Goal: Transaction & Acquisition: Purchase product/service

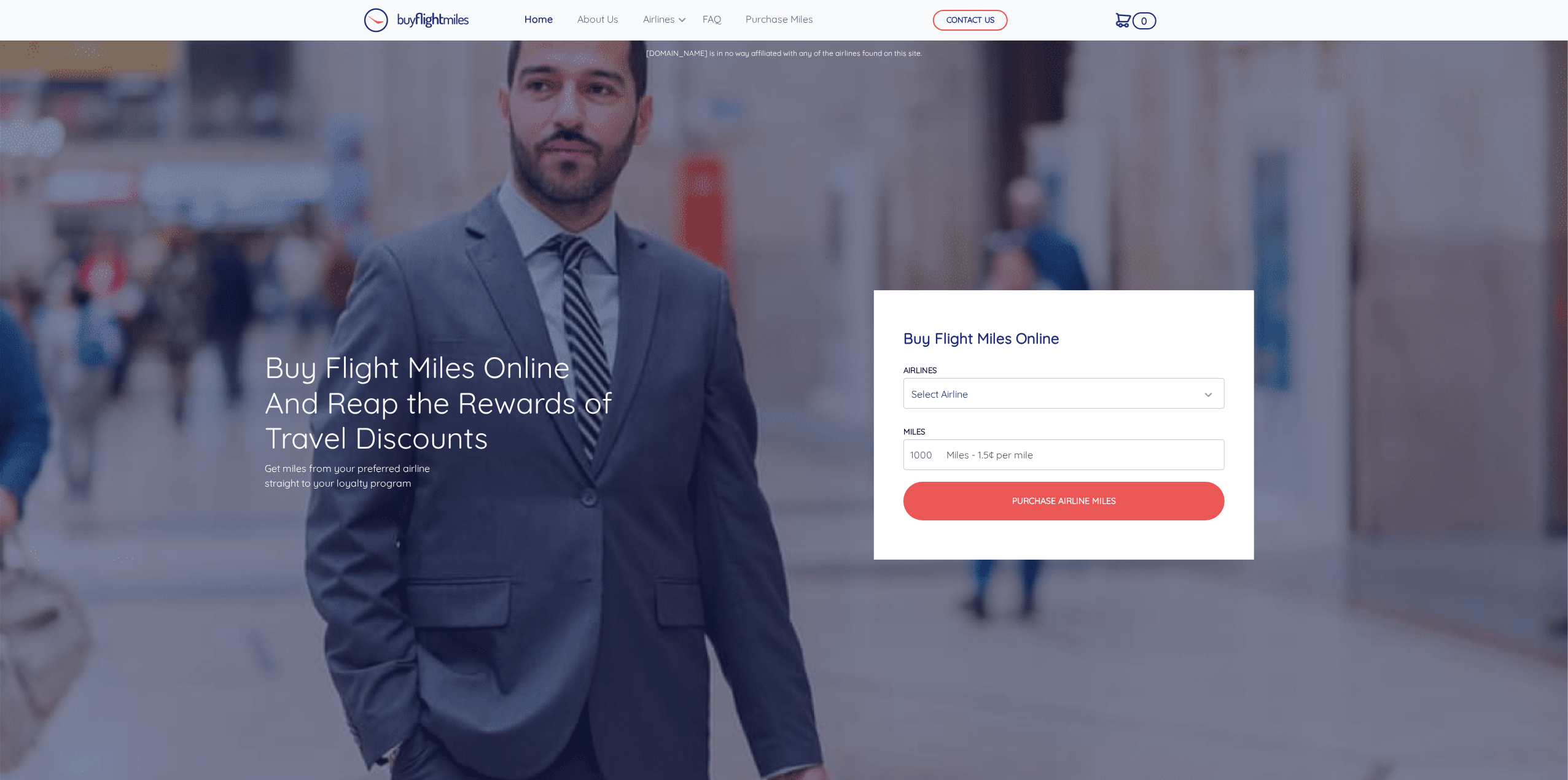
click at [985, 372] on div "Airlines Air Canada Aeroplan Air France/KLM Flying Blue Avianca LifeMiles Briti…" at bounding box center [1064, 385] width 321 height 47
click at [988, 390] on div "Select Airline" at bounding box center [1060, 394] width 298 height 23
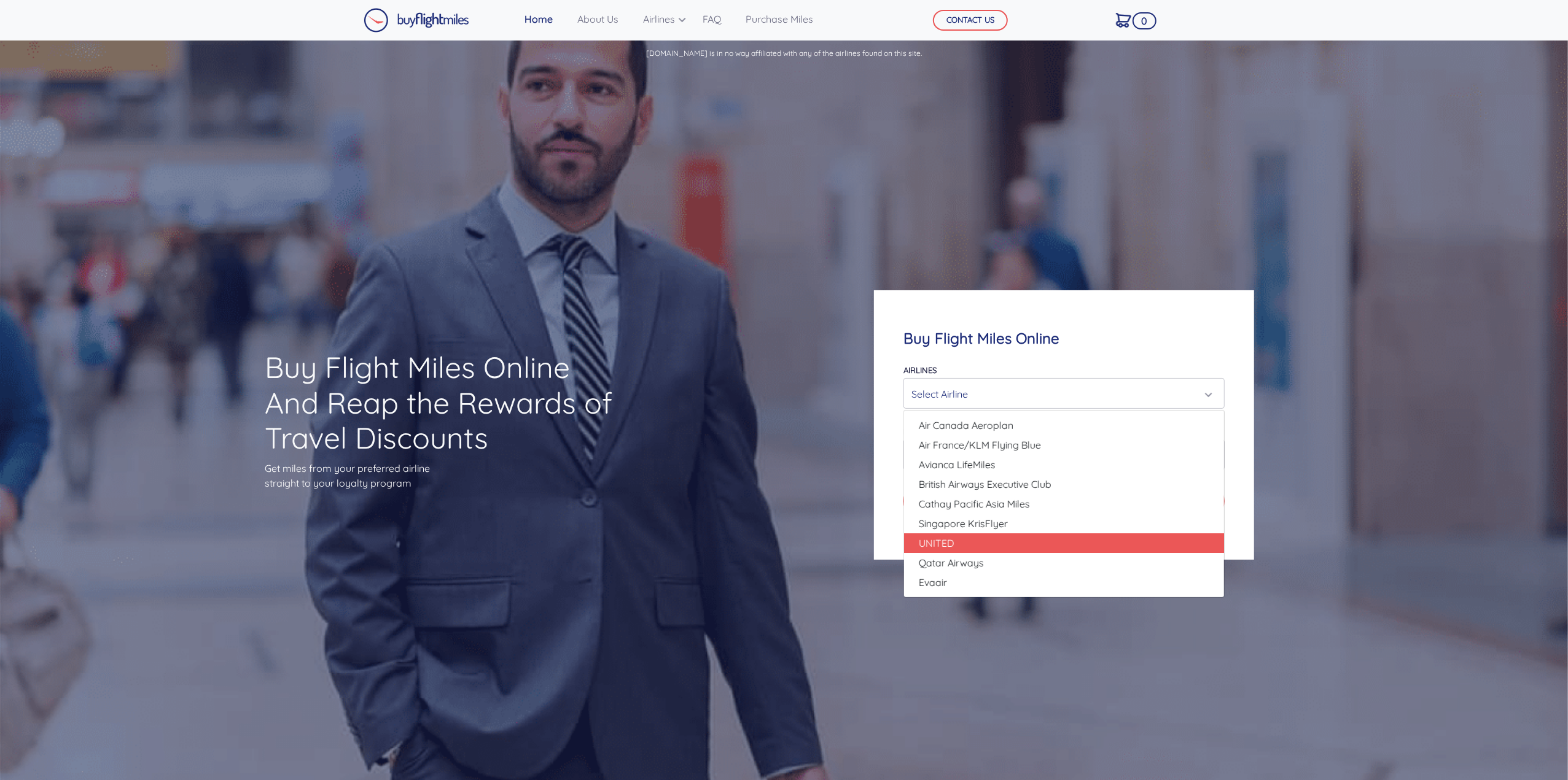
scroll to position [61, 0]
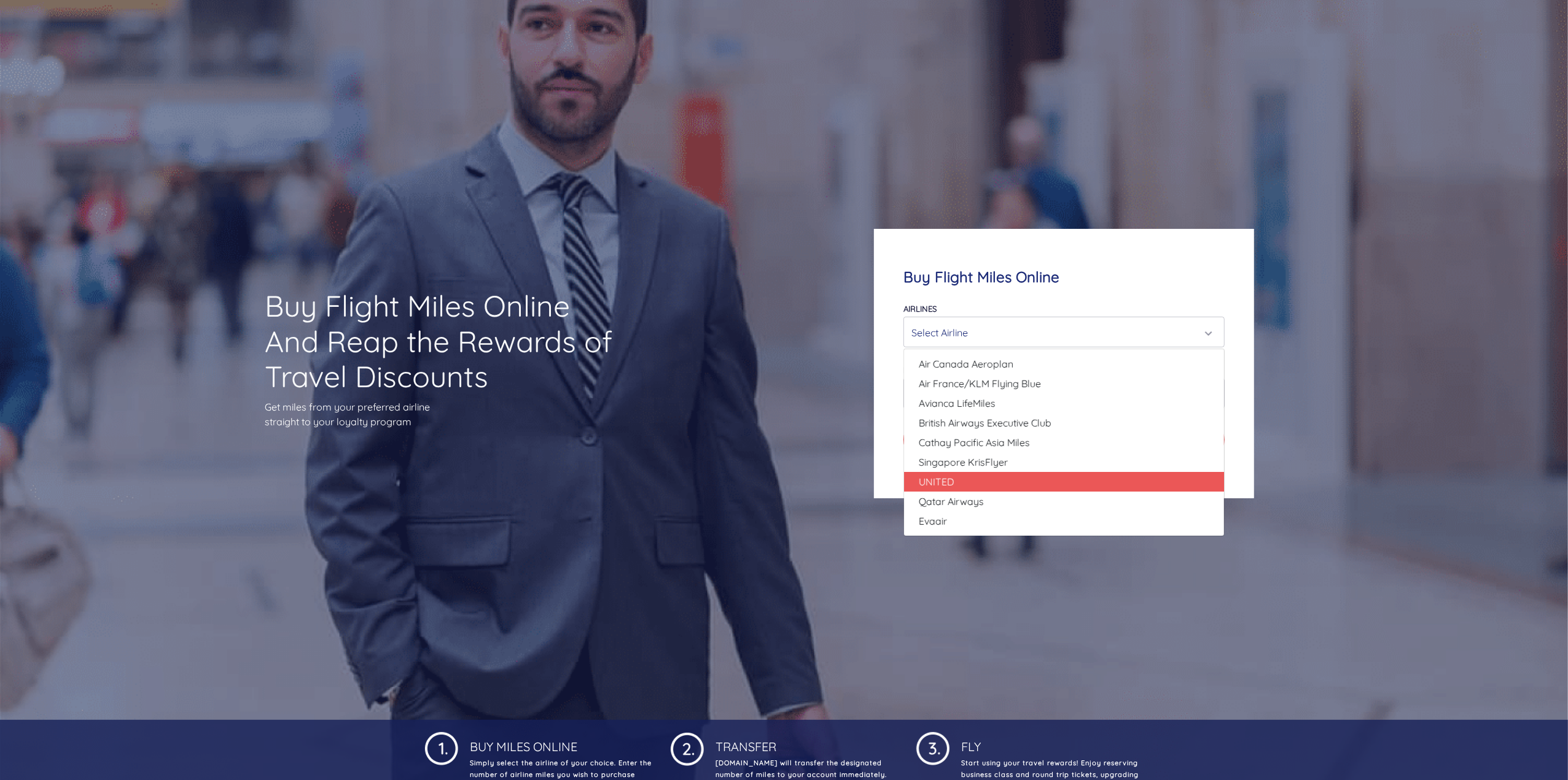
click at [998, 478] on link "UNITED" at bounding box center [1064, 482] width 320 height 19
select select "UNITED"
type input "80000"
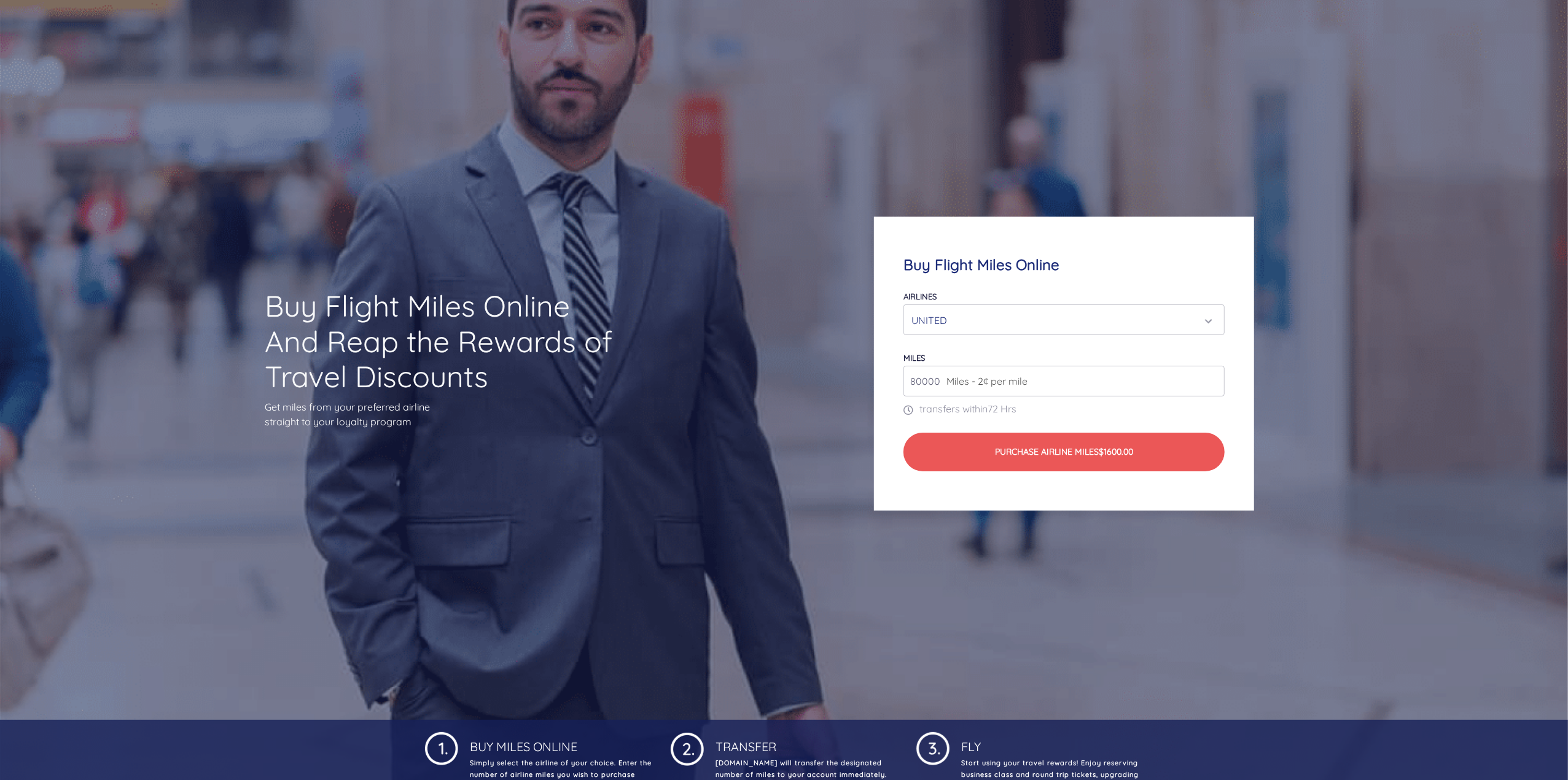
click at [992, 388] on span "Miles - 2¢ per mile" at bounding box center [984, 381] width 87 height 15
click at [997, 379] on span "Miles - 2¢ per mile" at bounding box center [984, 381] width 87 height 15
click at [824, 401] on div "Buy Flight Miles Online Airlines Air Canada Aeroplan Air France/KLM Flying Blue…" at bounding box center [1063, 363] width 498 height 411
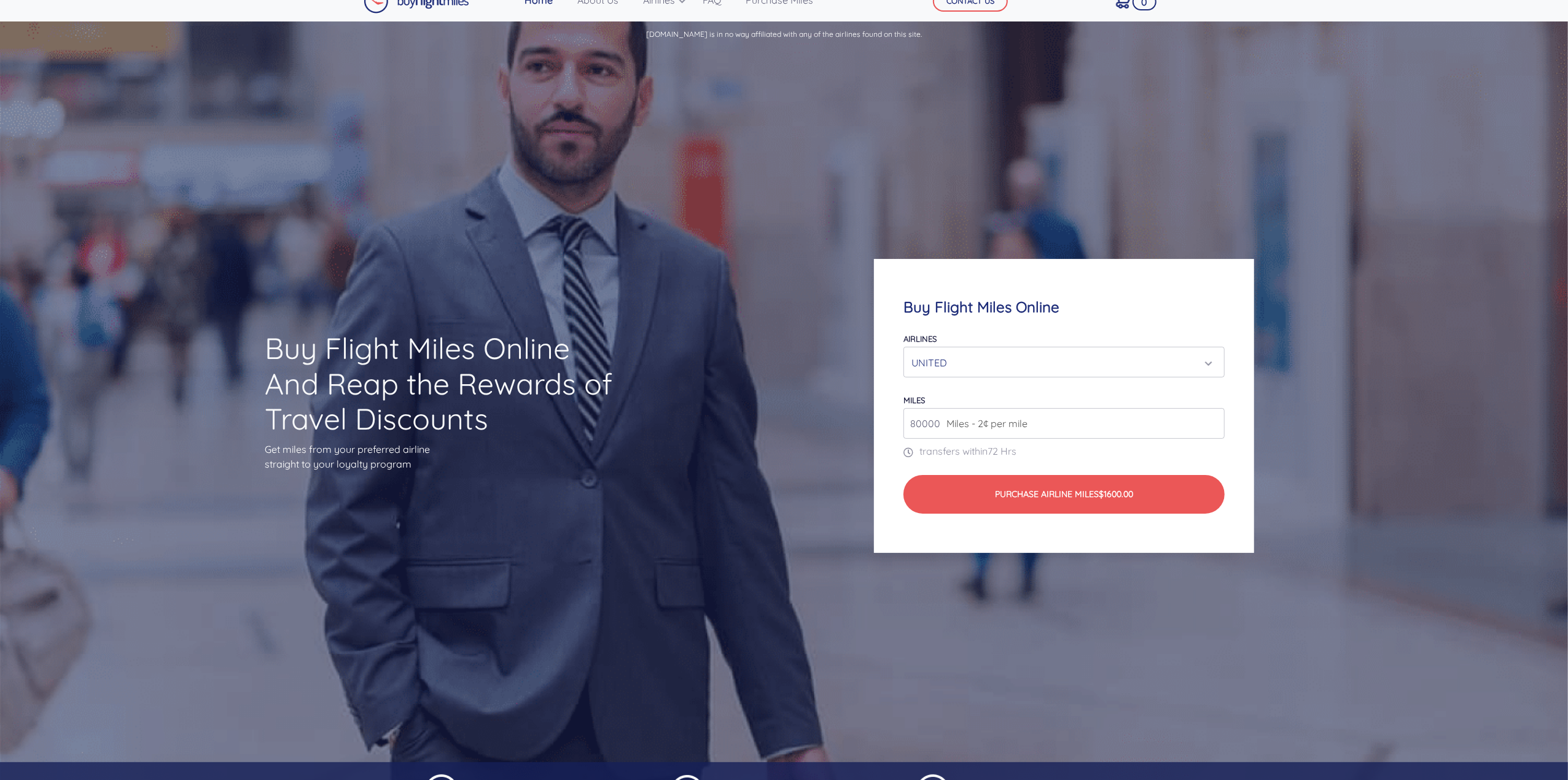
scroll to position [0, 0]
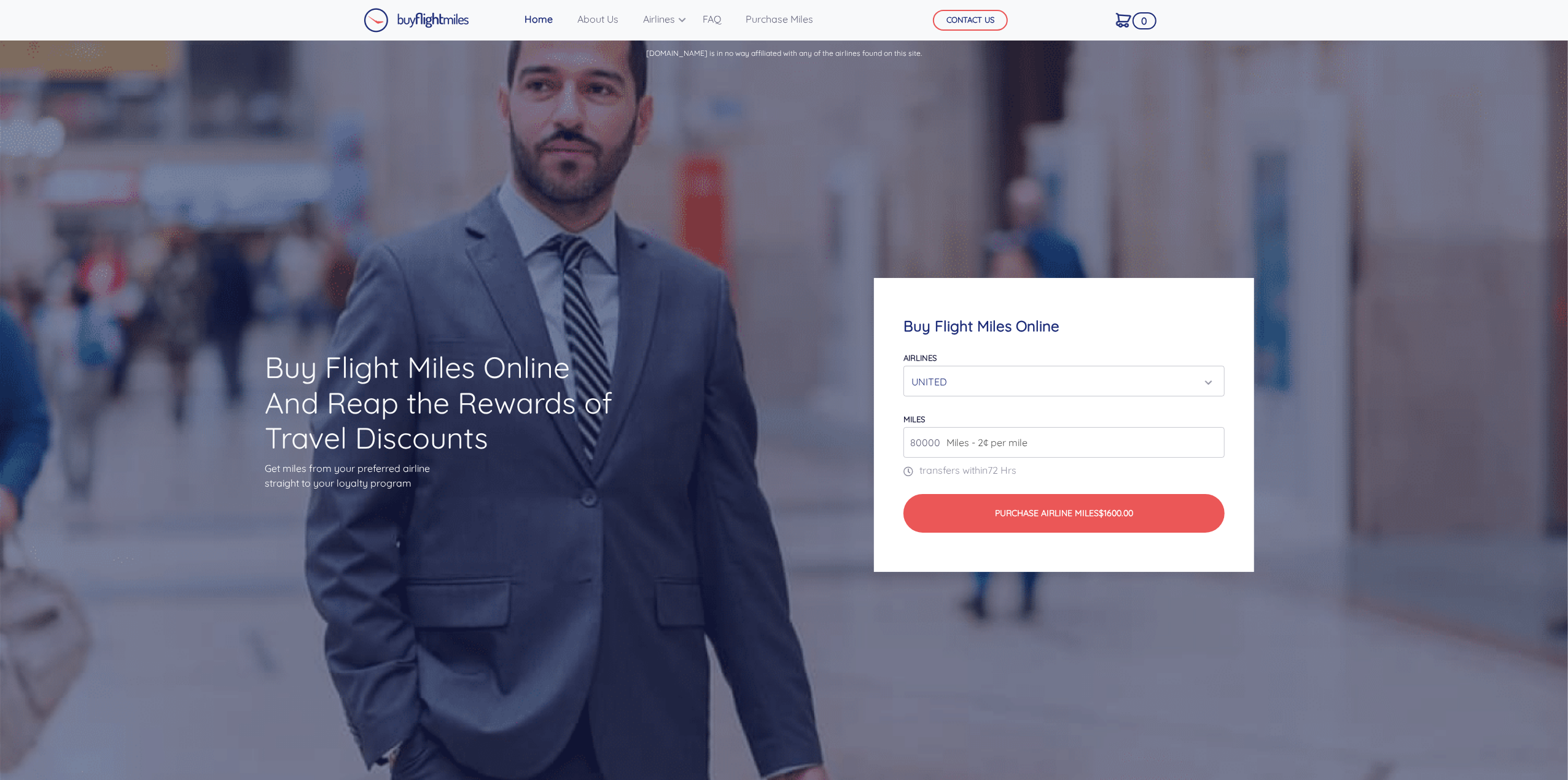
drag, startPoint x: 1277, startPoint y: 140, endPoint x: 1286, endPoint y: 115, distance: 26.6
click at [1277, 137] on div "Buy Flight Miles Online And Reap the Rewards of Travel Discounts Get miles from…" at bounding box center [784, 425] width 1245 height 713
